Goal: Use online tool/utility: Utilize a website feature to perform a specific function

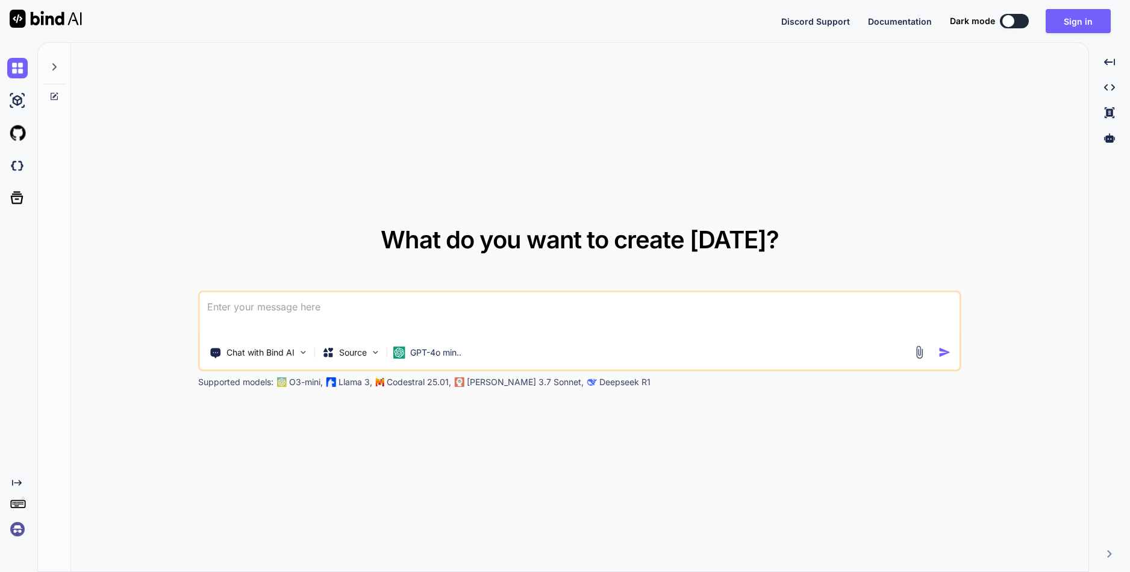
click at [449, 300] on textarea at bounding box center [579, 314] width 759 height 45
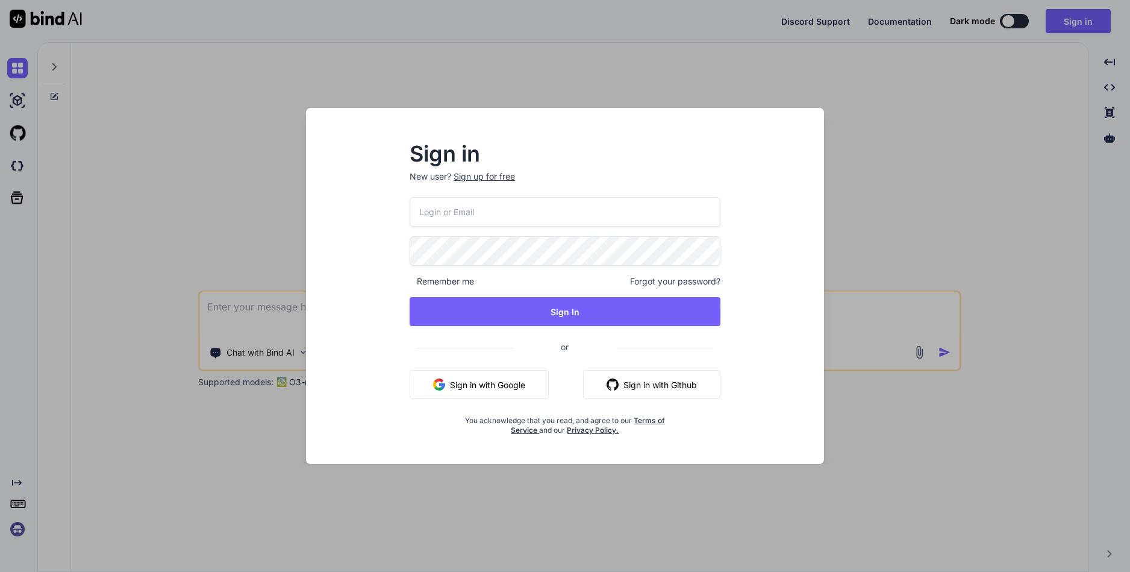
click at [378, 183] on div "Sign in New user? Sign up for free Remember me Forgot your password? Sign In or…" at bounding box center [565, 297] width 499 height 334
click at [264, 207] on div "Sign in New user? Sign up for free Remember me Forgot your password? Sign In or…" at bounding box center [565, 286] width 1130 height 572
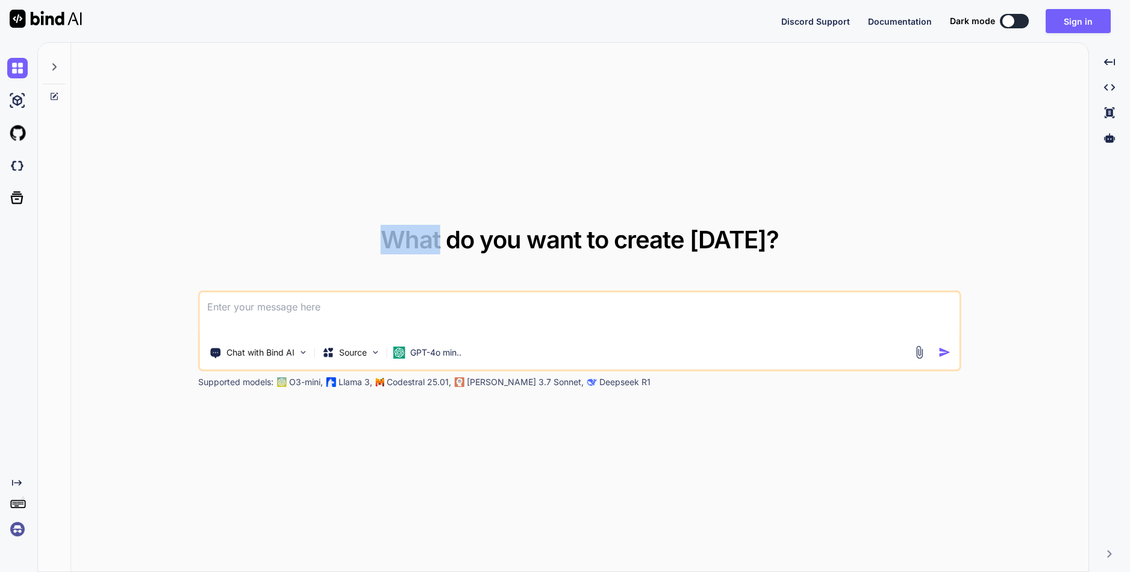
click at [263, 207] on div "What do you want to create [DATE]? Chat with Bind AI Source GPT-4o min.. Suppor…" at bounding box center [580, 308] width 1018 height 530
click at [372, 298] on textarea at bounding box center [579, 314] width 759 height 45
paste textarea
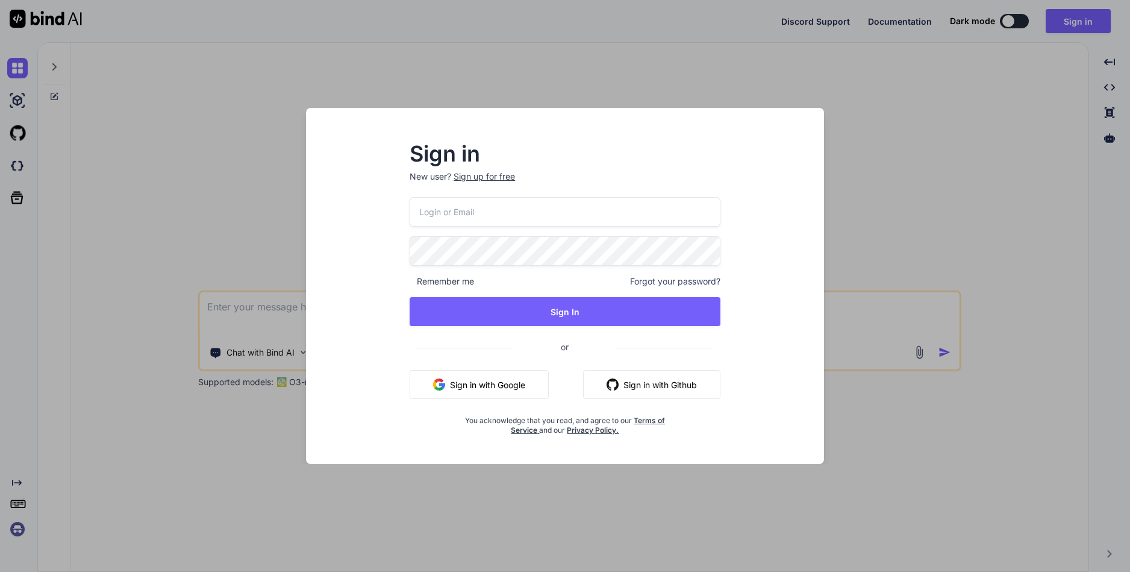
click at [491, 381] on button "Sign in with Google" at bounding box center [479, 384] width 139 height 29
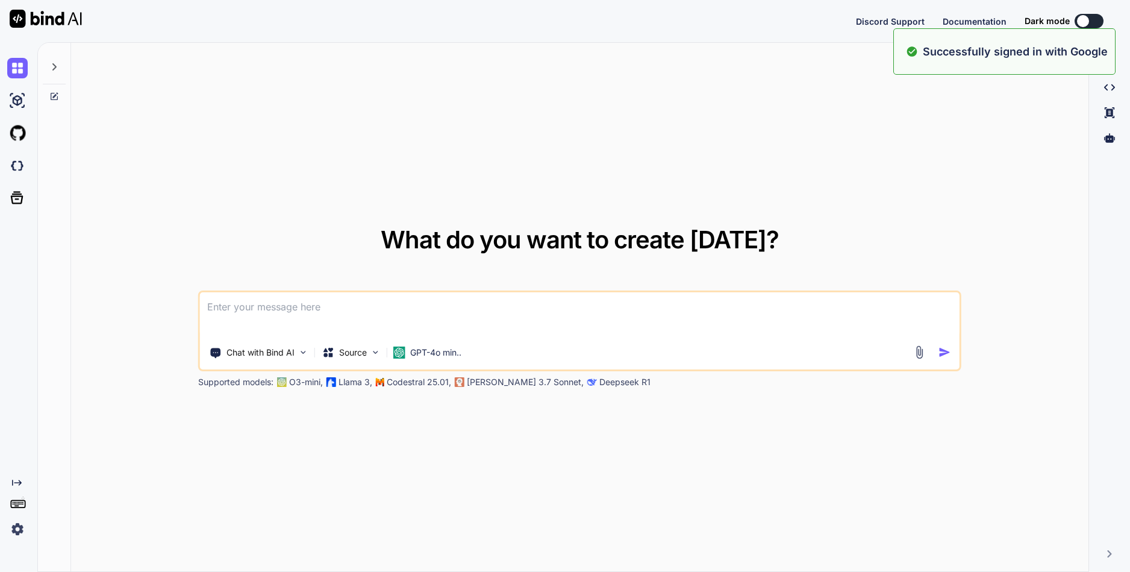
click at [371, 313] on textarea at bounding box center [579, 314] width 759 height 45
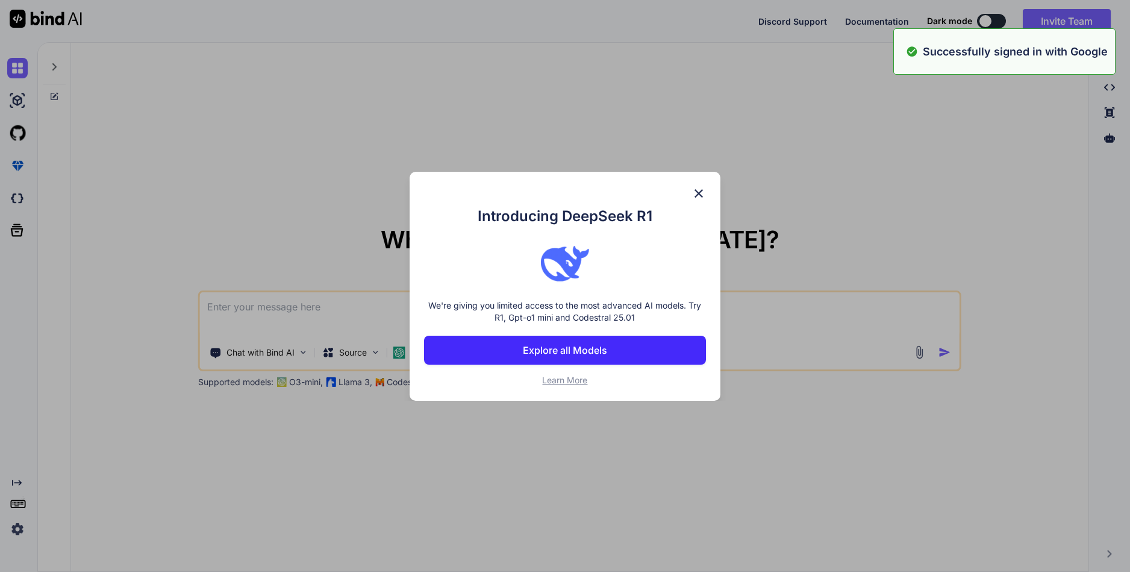
paste textarea "write script in a industry standard expert professional manner to parse a pdf (…"
type textarea "write script in a industry standard expert professional manner to parse a pdf (…"
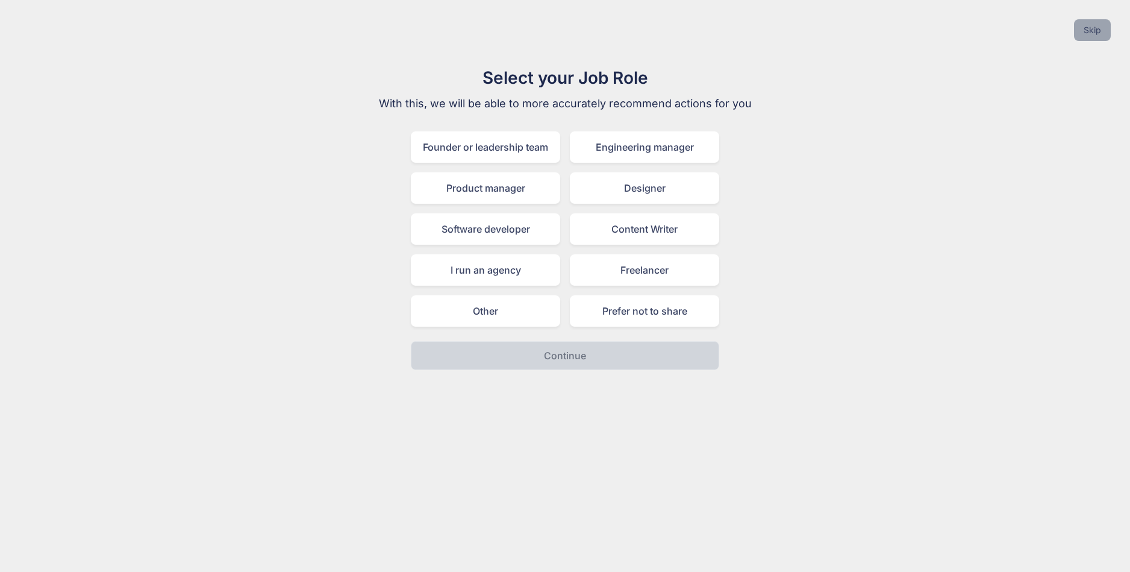
click at [1094, 29] on button "Skip" at bounding box center [1092, 30] width 37 height 22
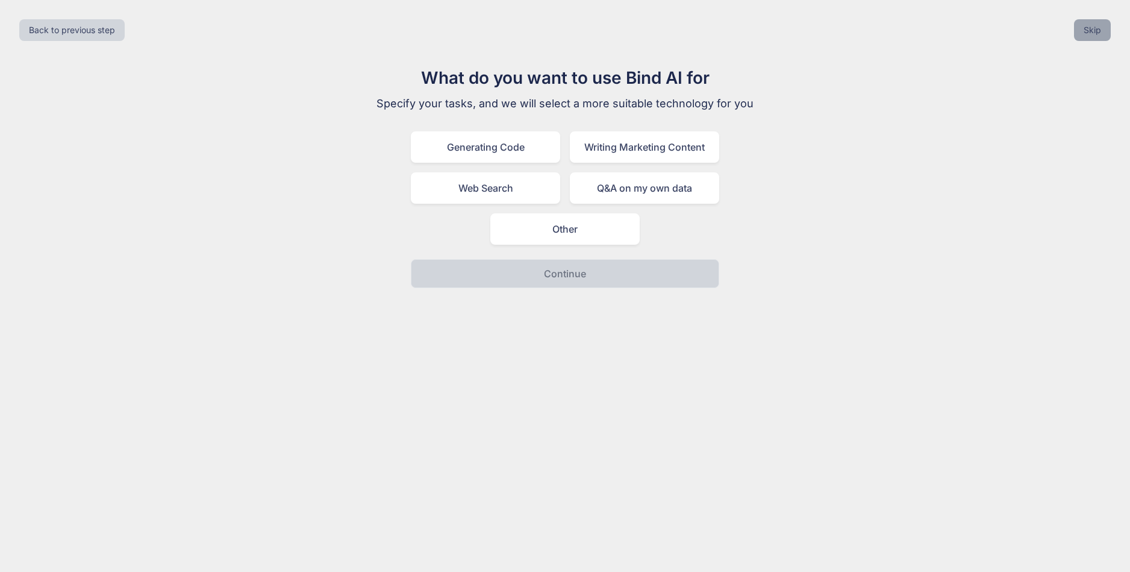
click at [1094, 29] on button "Skip" at bounding box center [1092, 30] width 37 height 22
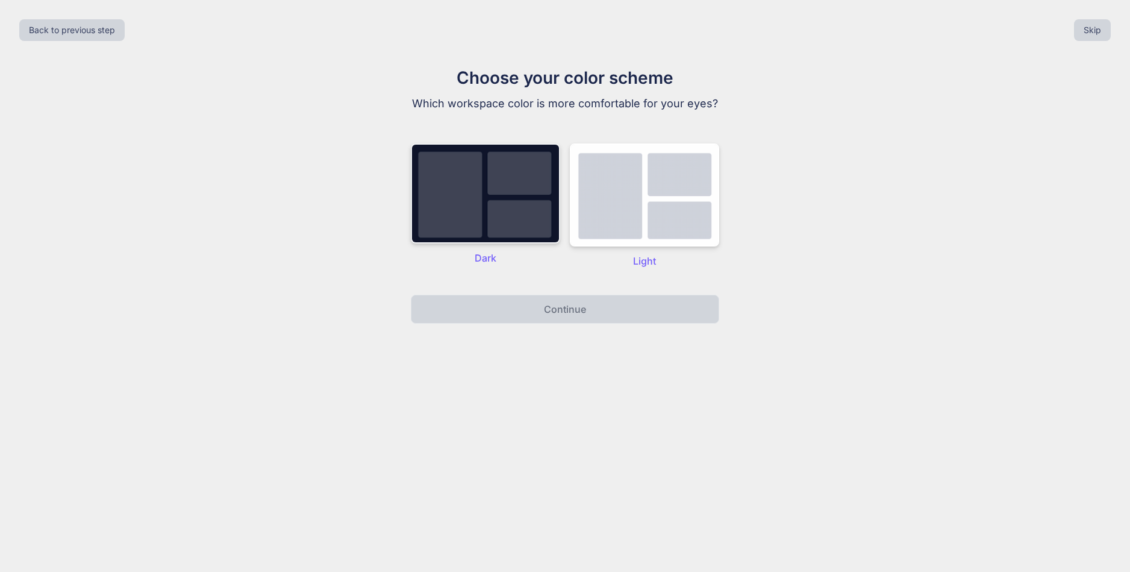
drag, startPoint x: 1094, startPoint y: 29, endPoint x: 422, endPoint y: 221, distance: 698.6
click at [562, 288] on div "Back to previous step Skip Choose your color scheme Which workspace color is mo…" at bounding box center [565, 286] width 1130 height 572
click at [426, 193] on img at bounding box center [485, 193] width 149 height 100
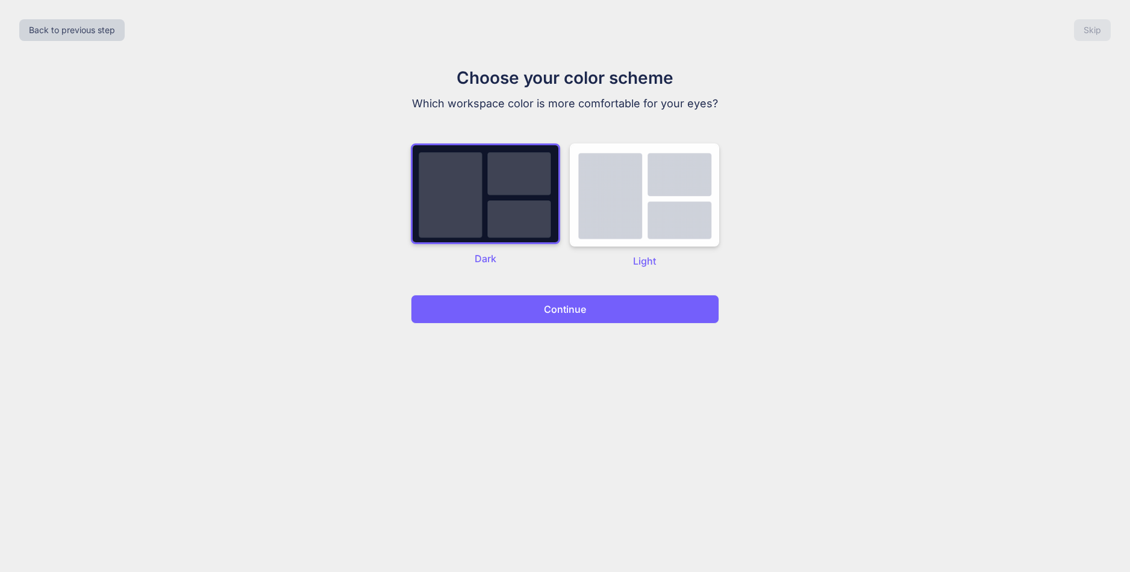
click at [505, 319] on button "Continue" at bounding box center [565, 309] width 308 height 29
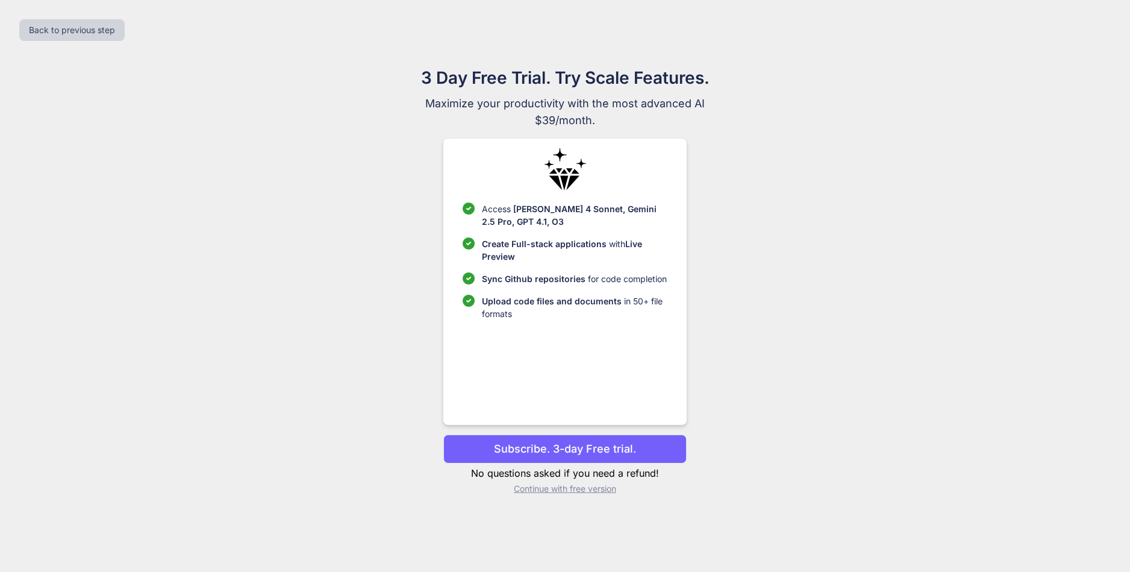
click at [607, 494] on p "Continue with free version" at bounding box center [564, 489] width 243 height 12
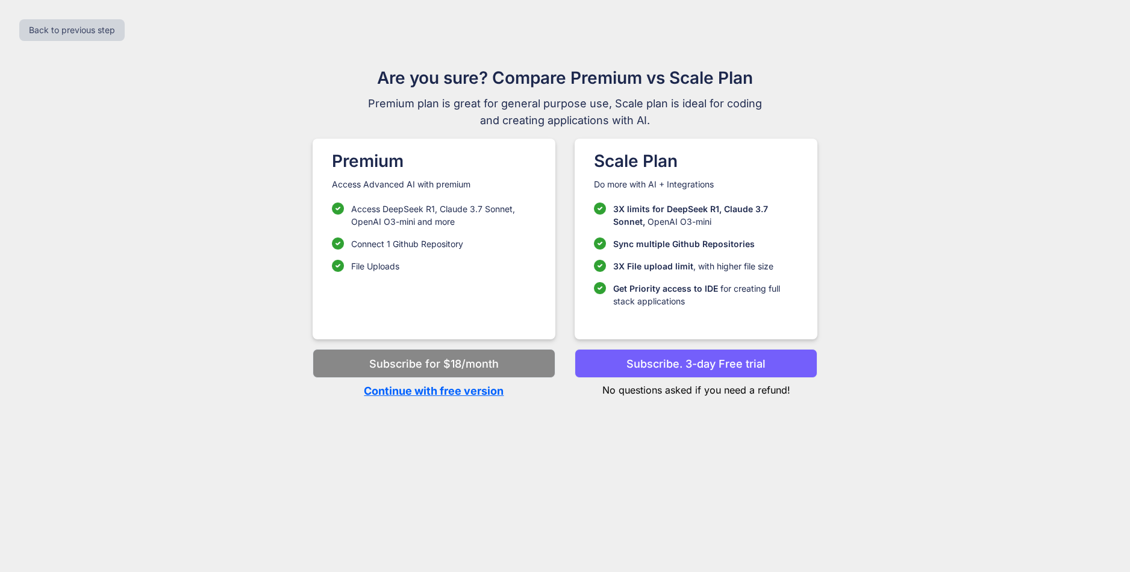
click at [441, 392] on p "Continue with free version" at bounding box center [434, 391] width 243 height 16
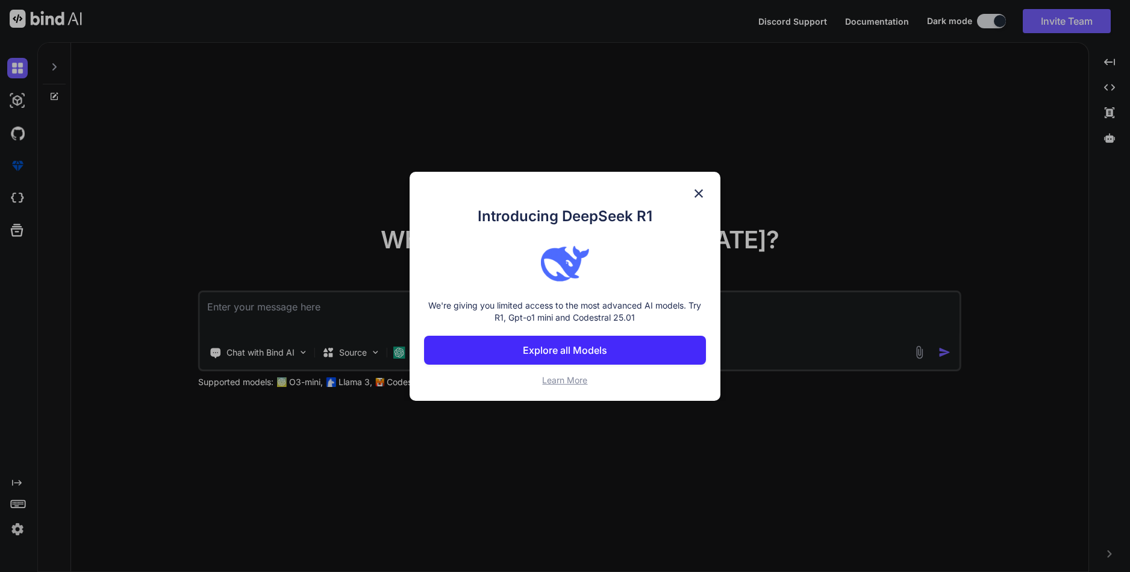
click at [699, 188] on img at bounding box center [699, 193] width 14 height 14
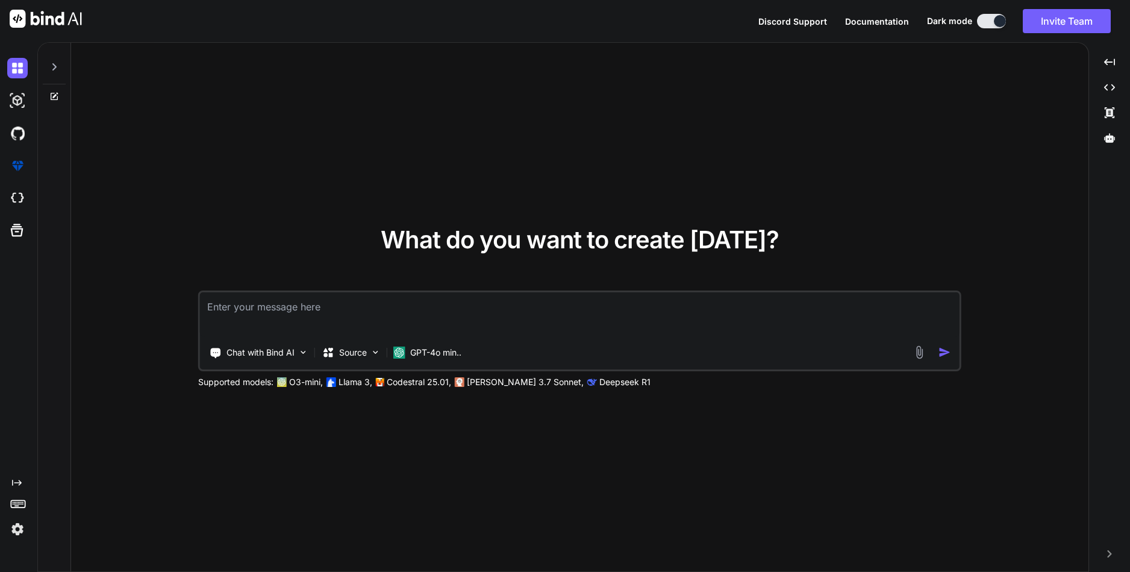
click at [516, 313] on textarea at bounding box center [579, 314] width 759 height 45
paste textarea "write script in a industry standard expert professional manner to parse a pdf (…"
type textarea "write script in a industry standard expert professional manner to parse a pdf (…"
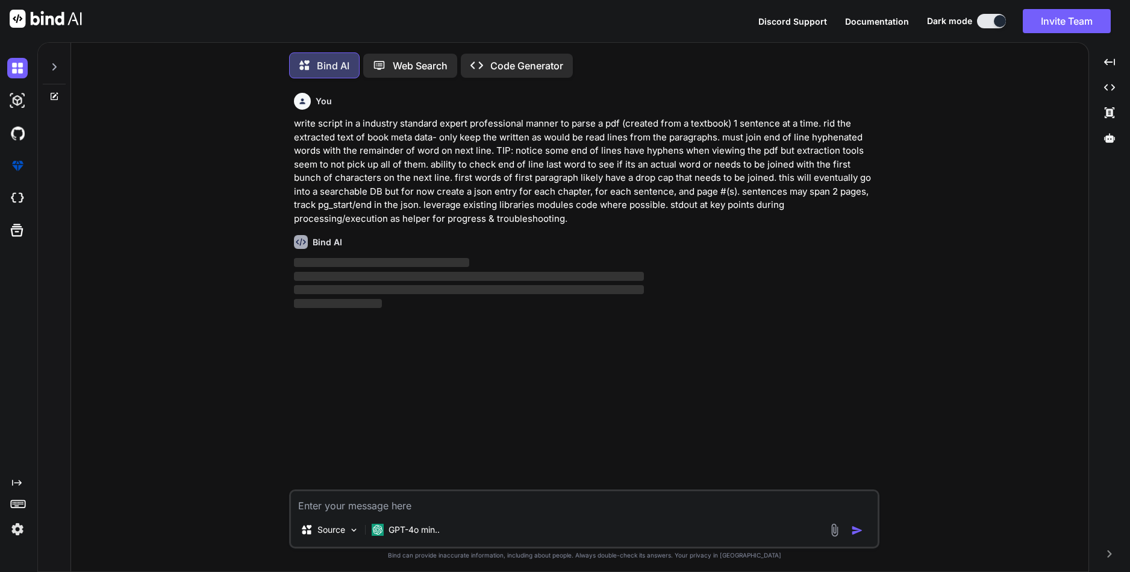
scroll to position [6, 0]
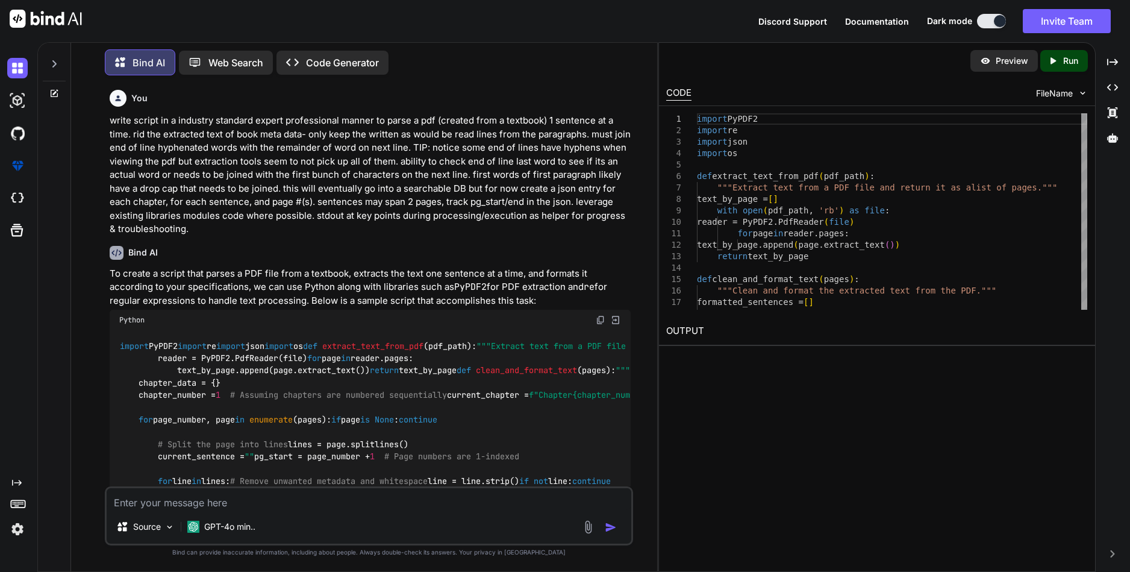
click at [321, 505] on textarea at bounding box center [369, 499] width 525 height 22
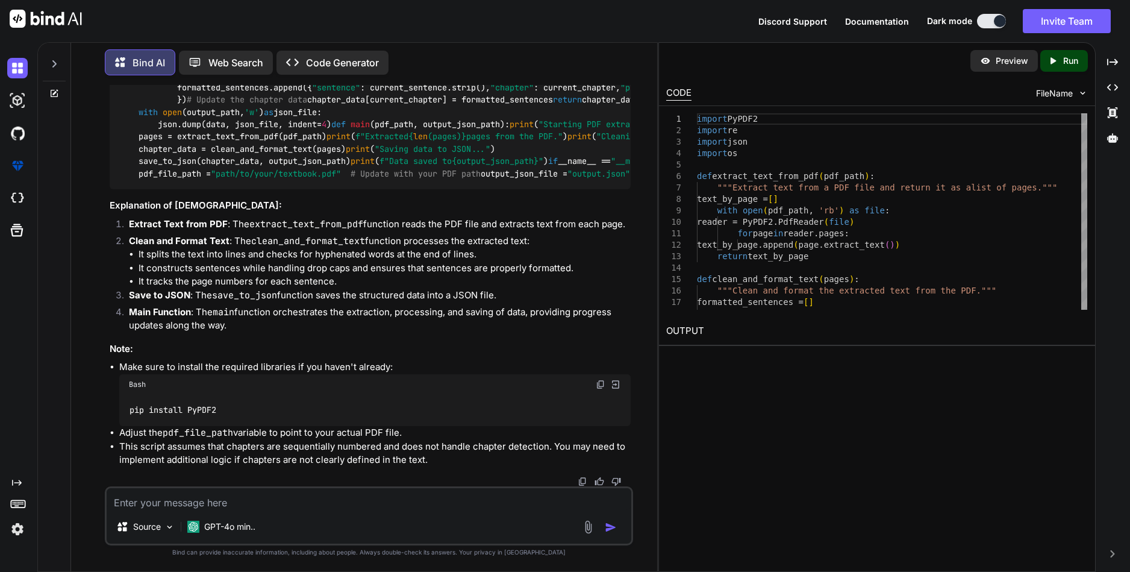
scroll to position [1339, 0]
click at [430, 490] on textarea at bounding box center [369, 499] width 525 height 22
click at [424, 504] on textarea at bounding box center [369, 499] width 525 height 22
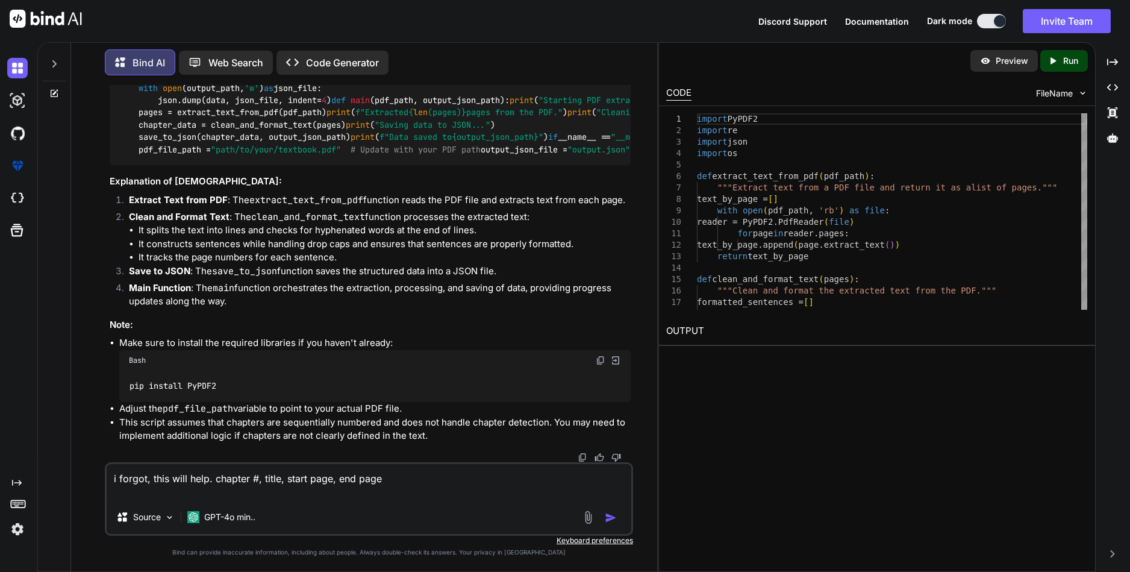
paste textarea "(1, "[PERSON_NAME]'s Story", 1, 16), 9 (2, "There Is a Solution", 17, 29), 10 (…"
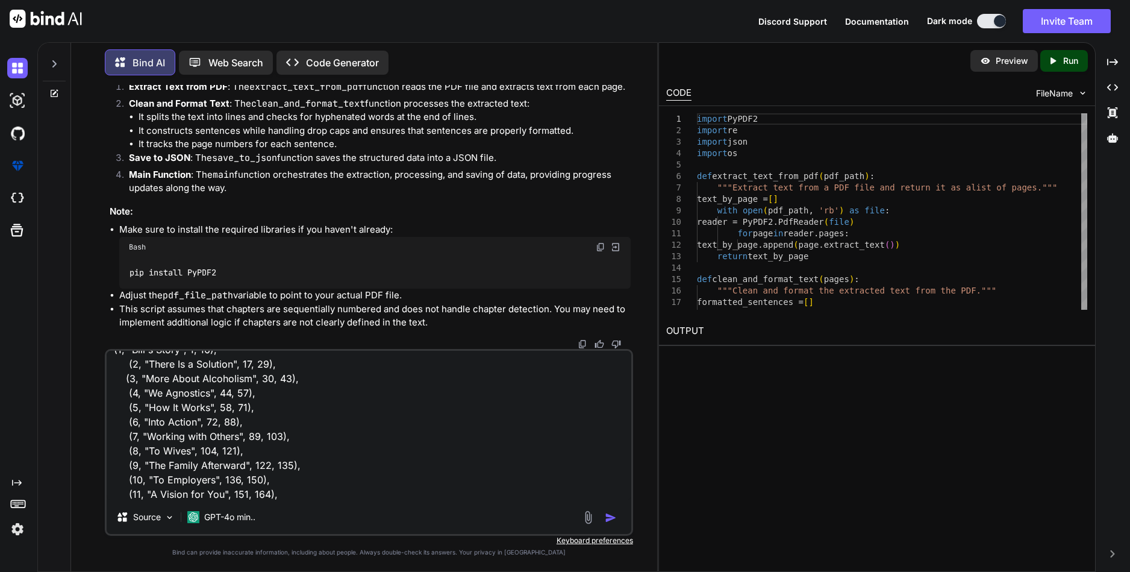
type textarea "i forgot, this will help. chapter #, title, start page, end page (1, "Bill's St…"
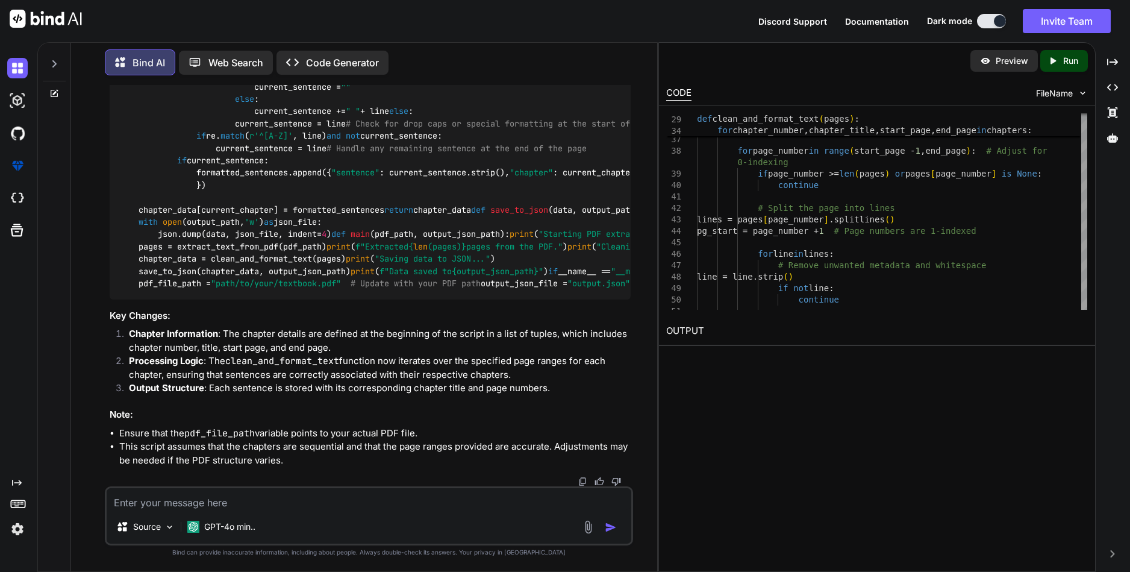
scroll to position [1760, 0]
